Goal: Task Accomplishment & Management: Manage account settings

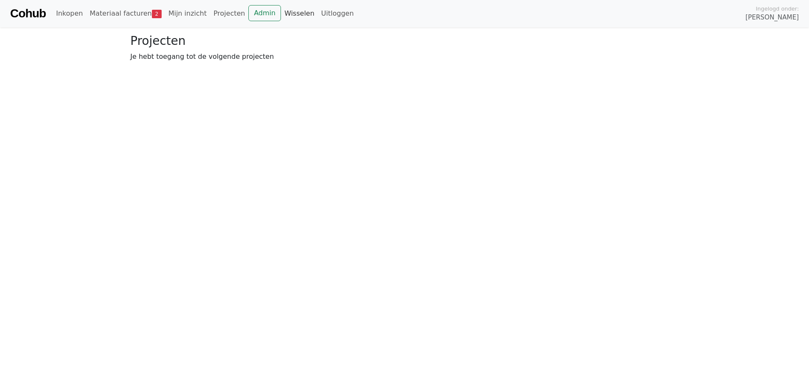
click at [282, 10] on link "Wisselen" at bounding box center [299, 13] width 37 height 17
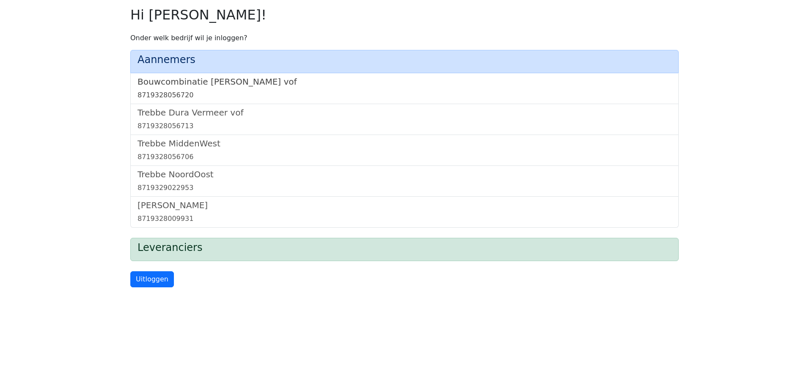
click at [200, 85] on h5 "Bouwcombinatie [PERSON_NAME] vof" at bounding box center [404, 82] width 534 height 10
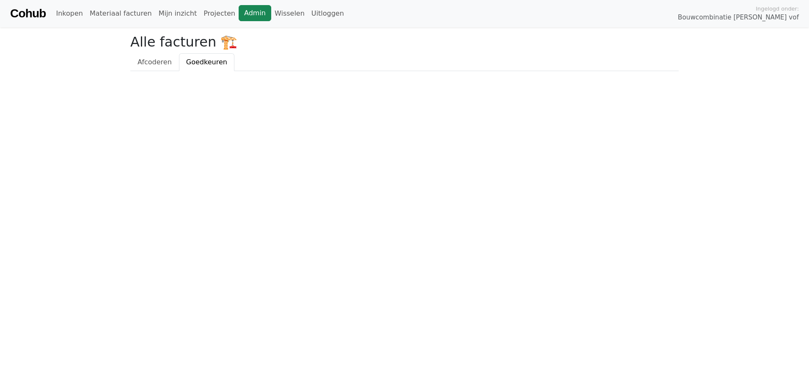
click at [239, 11] on link "Admin" at bounding box center [255, 13] width 33 height 16
click at [271, 14] on link "Wisselen" at bounding box center [289, 13] width 37 height 17
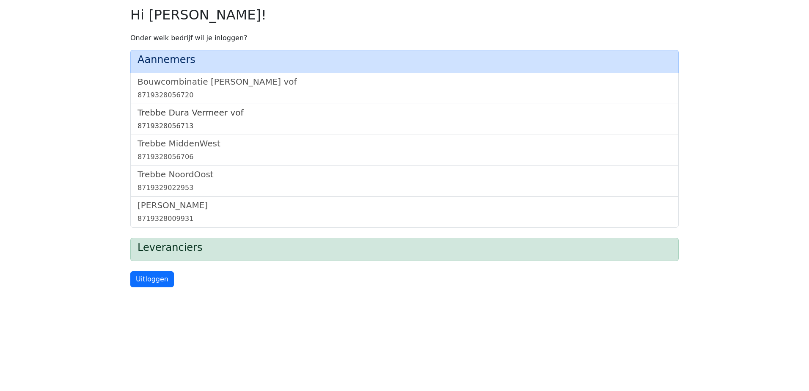
click at [211, 110] on h5 "Trebbe Dura Vermeer vof" at bounding box center [404, 112] width 534 height 10
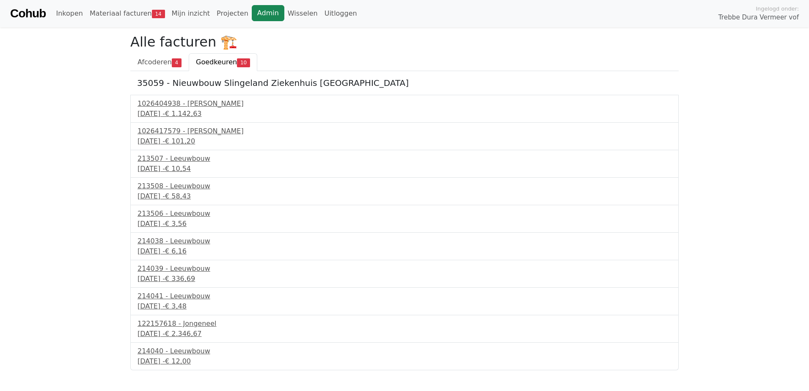
click at [254, 13] on link "Admin" at bounding box center [268, 13] width 33 height 16
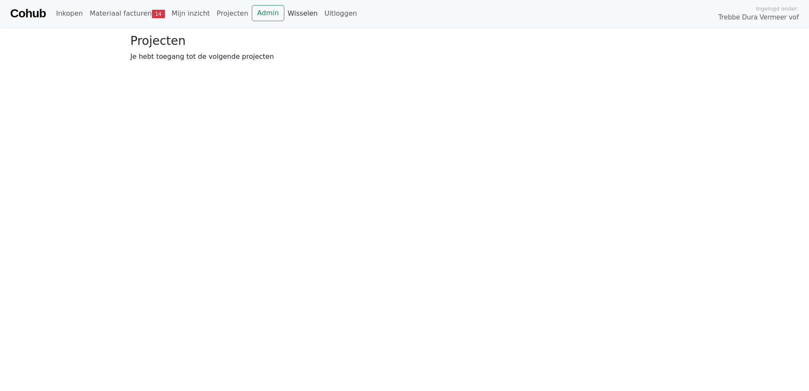
click at [284, 11] on link "Wisselen" at bounding box center [302, 13] width 37 height 17
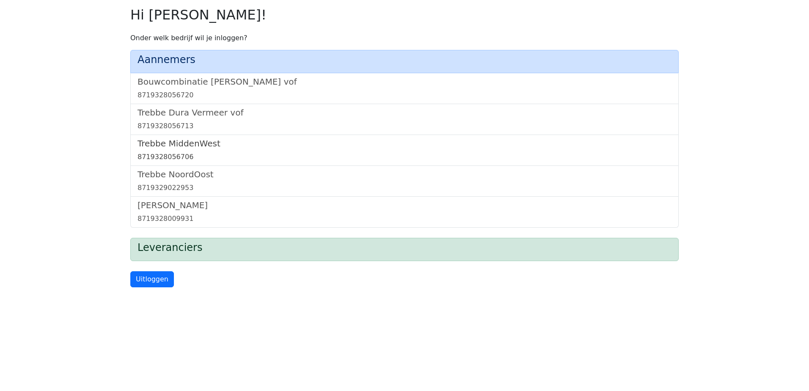
click at [166, 143] on h5 "Trebbe MiddenWest" at bounding box center [404, 143] width 534 height 10
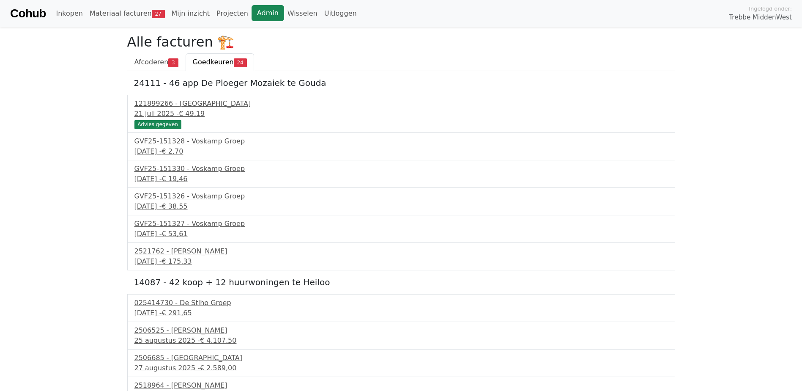
click at [256, 14] on link "Admin" at bounding box center [268, 13] width 33 height 16
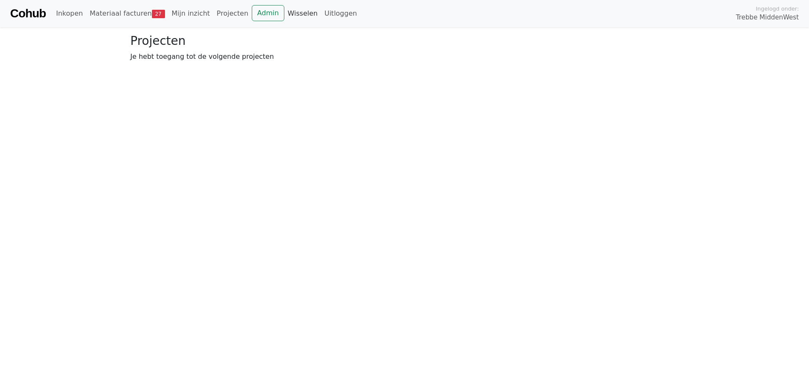
click at [284, 14] on link "Wisselen" at bounding box center [302, 13] width 37 height 17
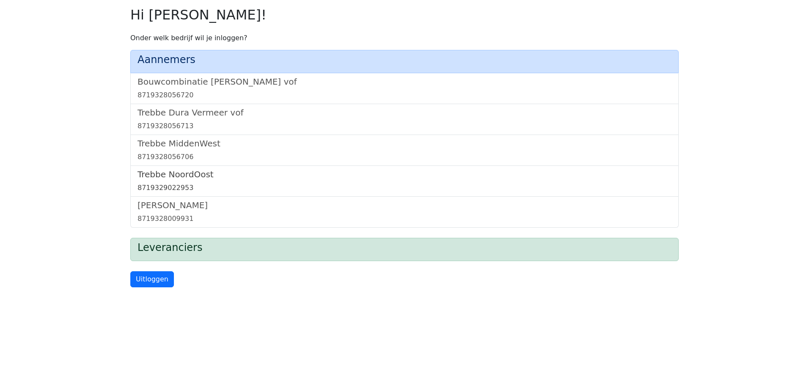
click at [162, 173] on h5 "Trebbe NoordOost" at bounding box center [404, 174] width 534 height 10
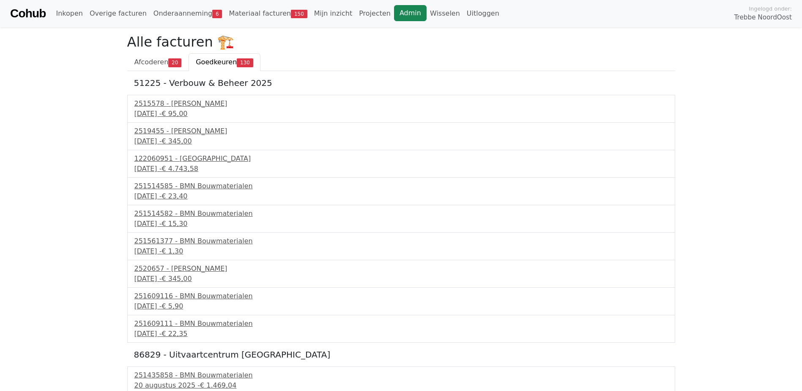
click at [394, 14] on link "Admin" at bounding box center [410, 13] width 33 height 16
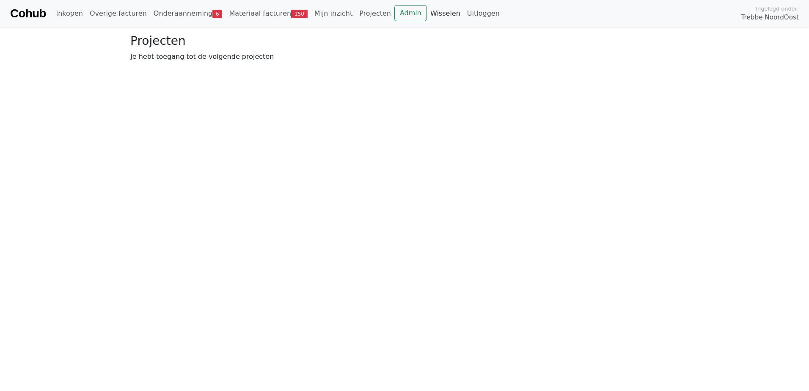
click at [427, 11] on link "Wisselen" at bounding box center [445, 13] width 37 height 17
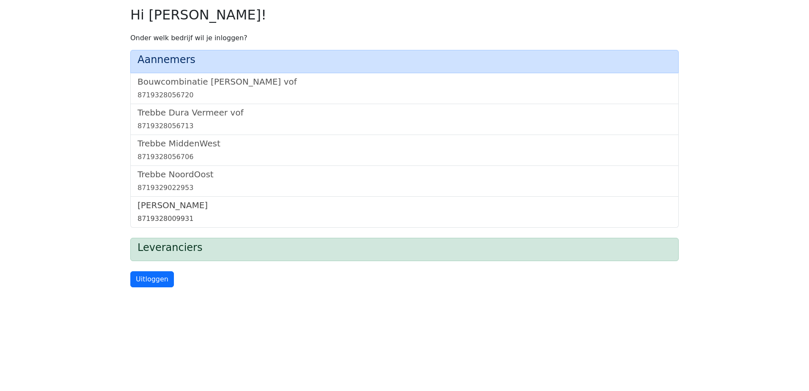
click at [158, 203] on h5 "[PERSON_NAME]" at bounding box center [404, 205] width 534 height 10
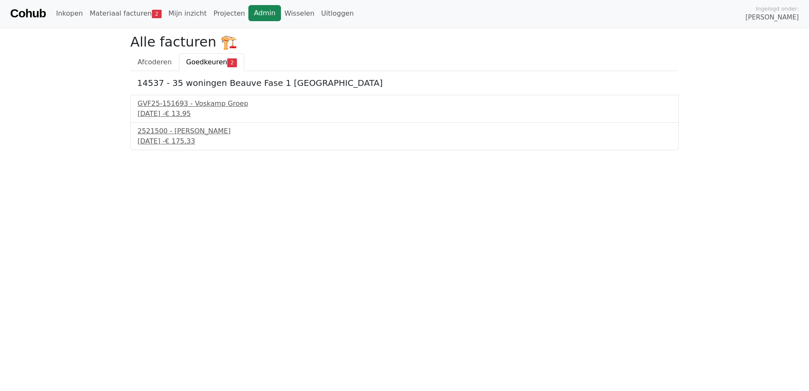
click at [258, 6] on link "Admin" at bounding box center [264, 13] width 33 height 16
